Goal: Find specific page/section: Find specific page/section

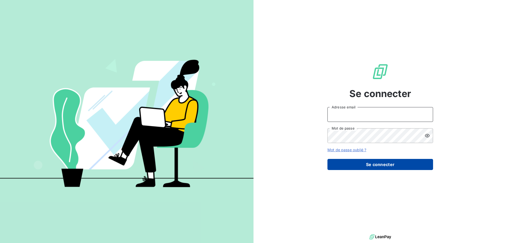
type input "[EMAIL_ADDRESS][DOMAIN_NAME]"
click at [340, 164] on button "Se connecter" at bounding box center [381, 164] width 106 height 11
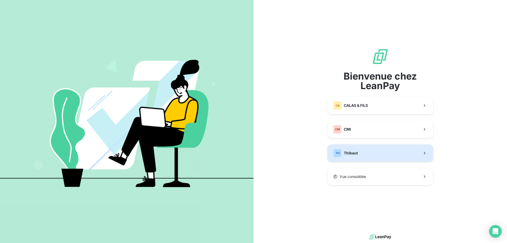
click at [354, 153] on span "Thibaut" at bounding box center [351, 152] width 14 height 5
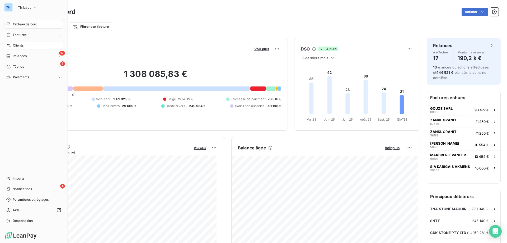
click at [20, 45] on span "Clients" at bounding box center [18, 45] width 11 height 5
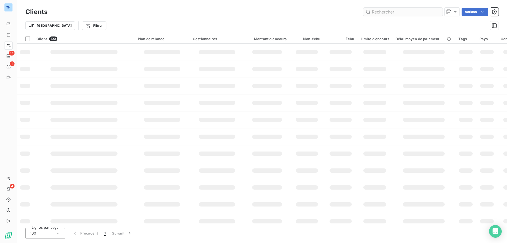
click at [395, 12] on input "text" at bounding box center [402, 12] width 79 height 8
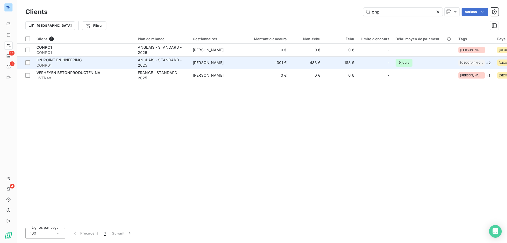
type input "onp"
click at [104, 59] on div "ON POINT ENGINEERING" at bounding box center [83, 59] width 95 height 5
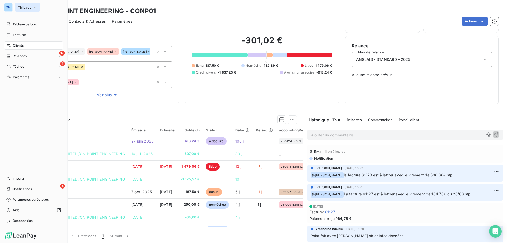
click at [23, 7] on span "Thibaut" at bounding box center [24, 7] width 13 height 4
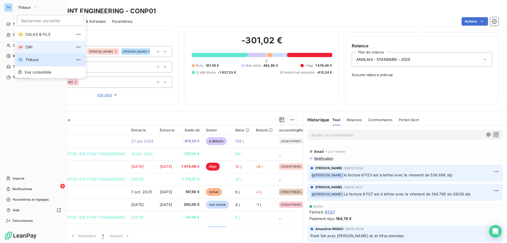
click at [37, 50] on li "CM CMI" at bounding box center [50, 47] width 71 height 13
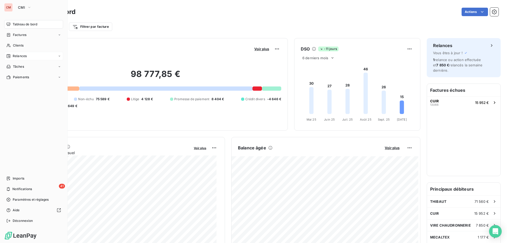
click at [24, 56] on span "Relances" at bounding box center [20, 56] width 14 height 5
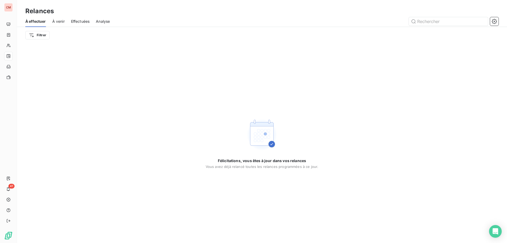
click at [73, 22] on span "Effectuées" at bounding box center [80, 21] width 19 height 5
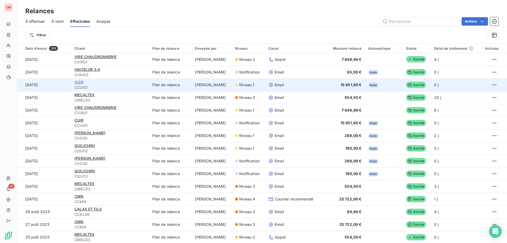
click at [80, 83] on span "CUIR" at bounding box center [78, 82] width 9 height 4
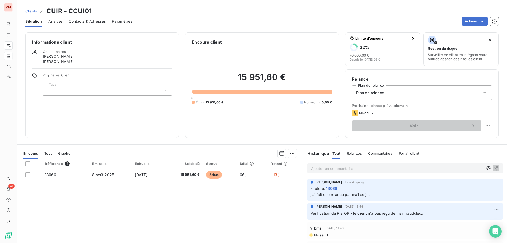
scroll to position [34, 0]
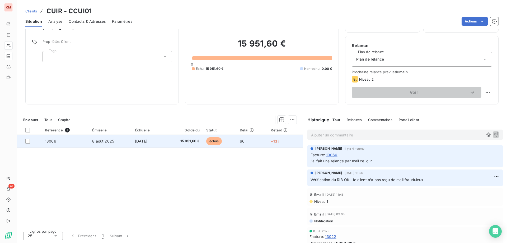
click at [147, 140] on span "[DATE]" at bounding box center [141, 141] width 12 height 4
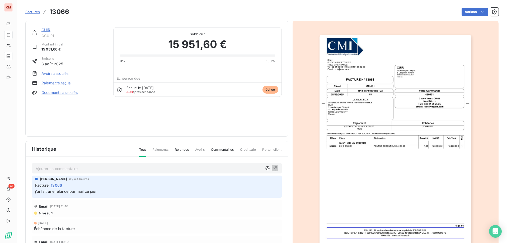
click at [33, 10] on span "Factures" at bounding box center [32, 12] width 15 height 4
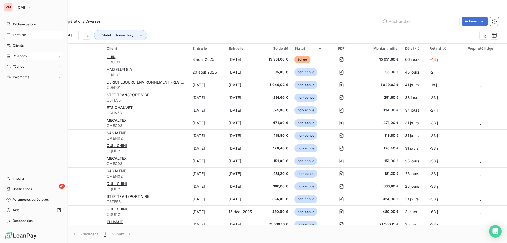
click at [10, 57] on icon at bounding box center [8, 56] width 4 height 4
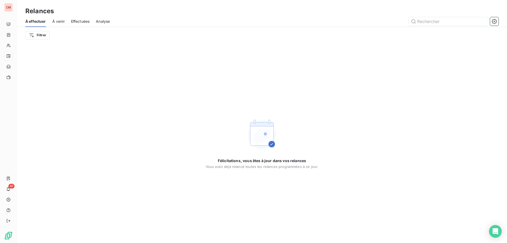
click at [58, 23] on span "À venir" at bounding box center [58, 21] width 12 height 5
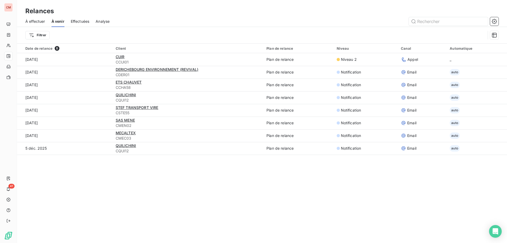
click at [74, 21] on span "Effectuées" at bounding box center [80, 21] width 19 height 5
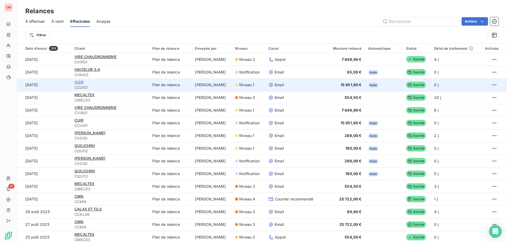
click at [81, 83] on span "CUIR" at bounding box center [78, 82] width 9 height 4
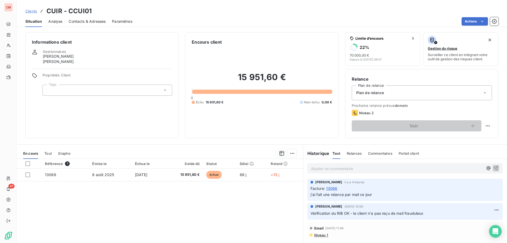
click at [85, 21] on span "Contacts & Adresses" at bounding box center [87, 21] width 37 height 5
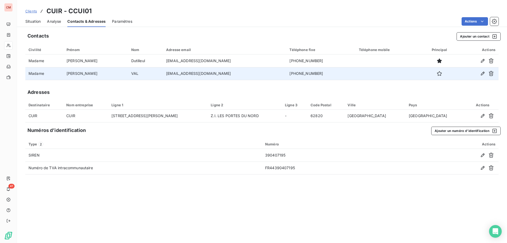
drag, startPoint x: 282, startPoint y: 73, endPoint x: 236, endPoint y: 73, distance: 45.7
click at [236, 73] on tr "Madame Justine VAL [EMAIL_ADDRESS][DOMAIN_NAME] [PHONE_NUMBER]" at bounding box center [261, 73] width 473 height 13
copy tr "[PHONE_NUMBER]"
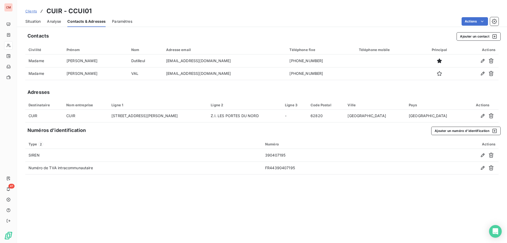
click at [34, 22] on span "Situation" at bounding box center [32, 21] width 15 height 5
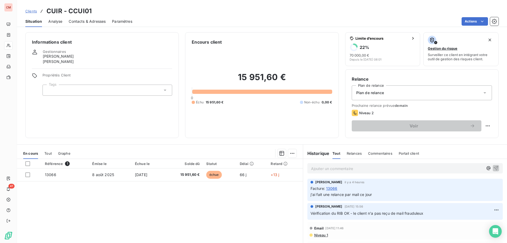
scroll to position [26, 0]
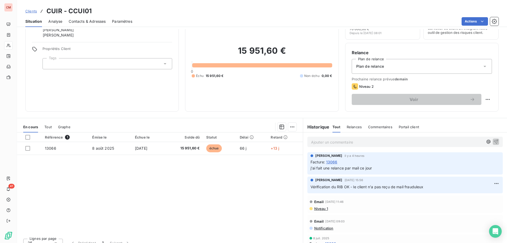
click at [328, 143] on p "Ajouter un commentaire ﻿" at bounding box center [397, 142] width 172 height 7
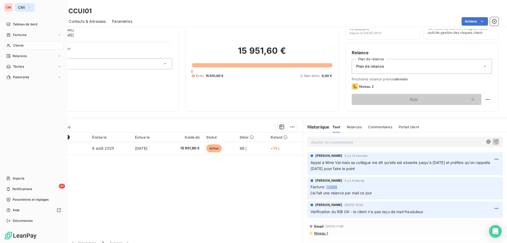
click at [23, 6] on span "CMI" at bounding box center [21, 7] width 7 height 4
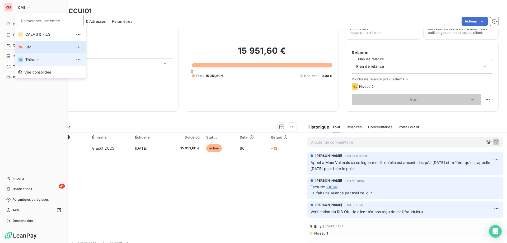
click at [30, 60] on span "Thibaut" at bounding box center [48, 59] width 47 height 5
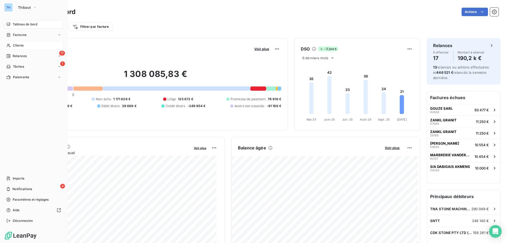
drag, startPoint x: 15, startPoint y: 46, endPoint x: 63, endPoint y: 46, distance: 48.1
click at [15, 46] on span "Clients" at bounding box center [18, 45] width 11 height 5
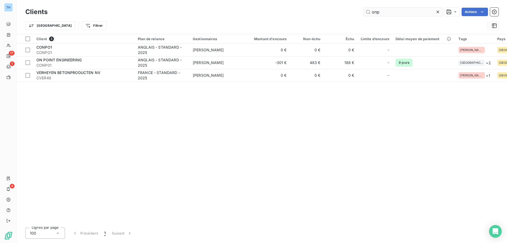
click at [381, 13] on input "onp" at bounding box center [402, 12] width 79 height 8
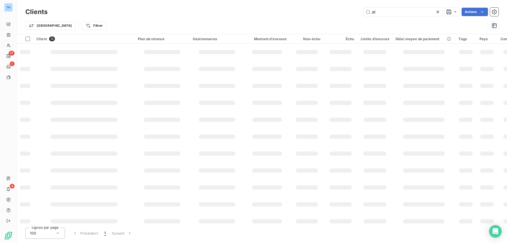
type input "a"
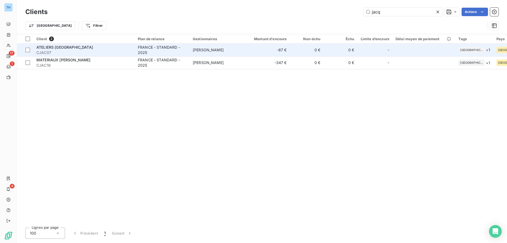
type input "jacq"
click at [90, 52] on span "CJAC07" at bounding box center [83, 52] width 95 height 5
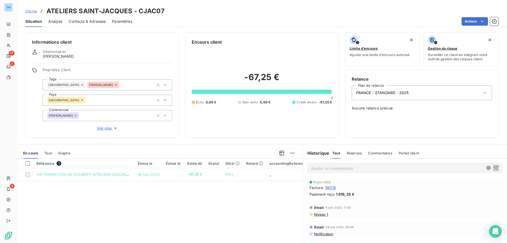
click at [86, 24] on span "Contacts & Adresses" at bounding box center [87, 21] width 37 height 5
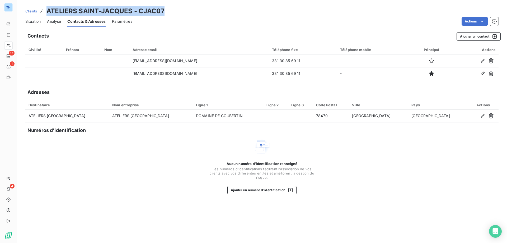
drag, startPoint x: 167, startPoint y: 11, endPoint x: 47, endPoint y: 10, distance: 119.4
click at [47, 10] on div "Clients ATELIERS [GEOGRAPHIC_DATA] - CJAC07" at bounding box center [262, 11] width 490 height 10
copy h3 "ATELIERS SAINT-JACQUES - CJAC07"
